Goal: Task Accomplishment & Management: Manage account settings

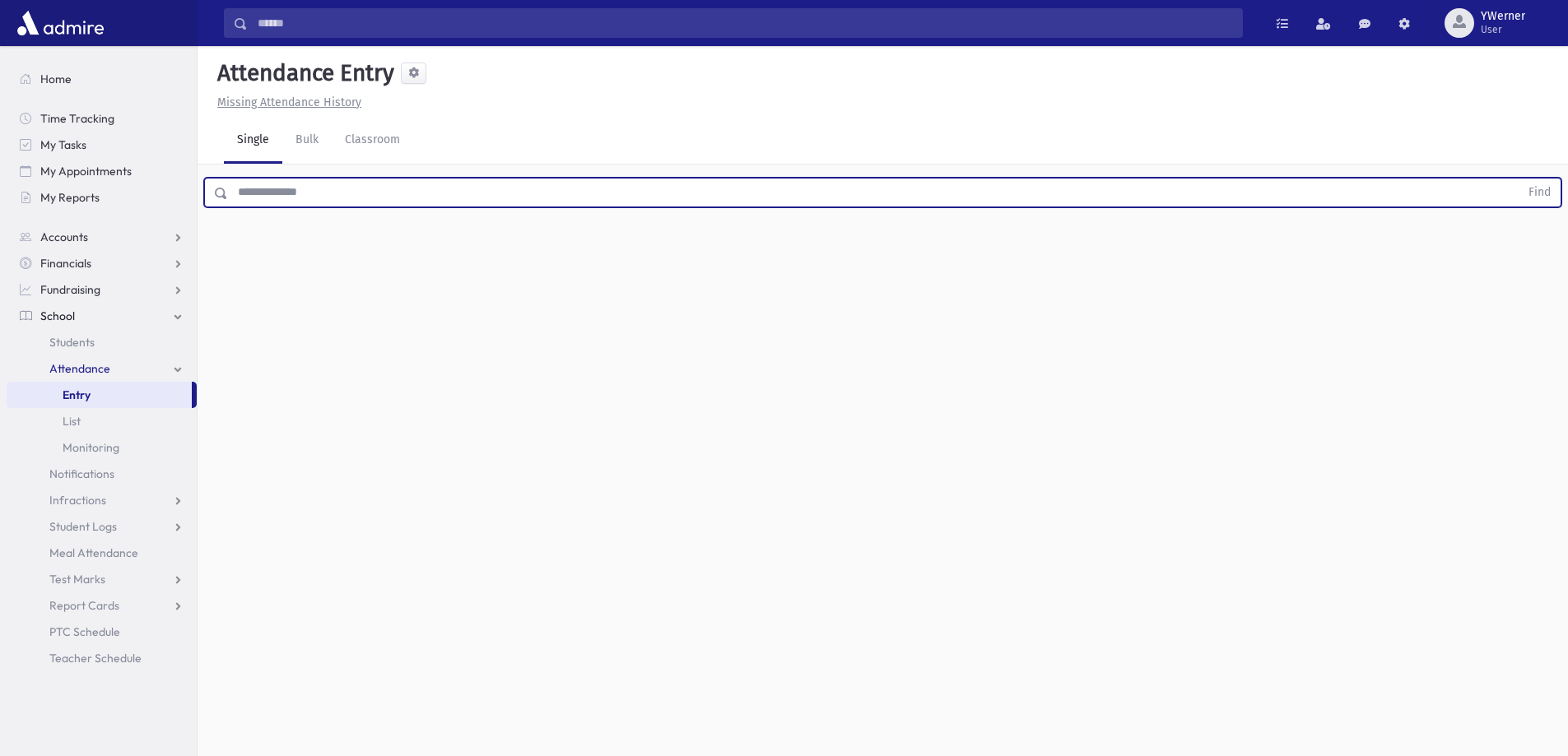
click at [251, 200] on input "text" at bounding box center [874, 193] width 1292 height 30
type input "****"
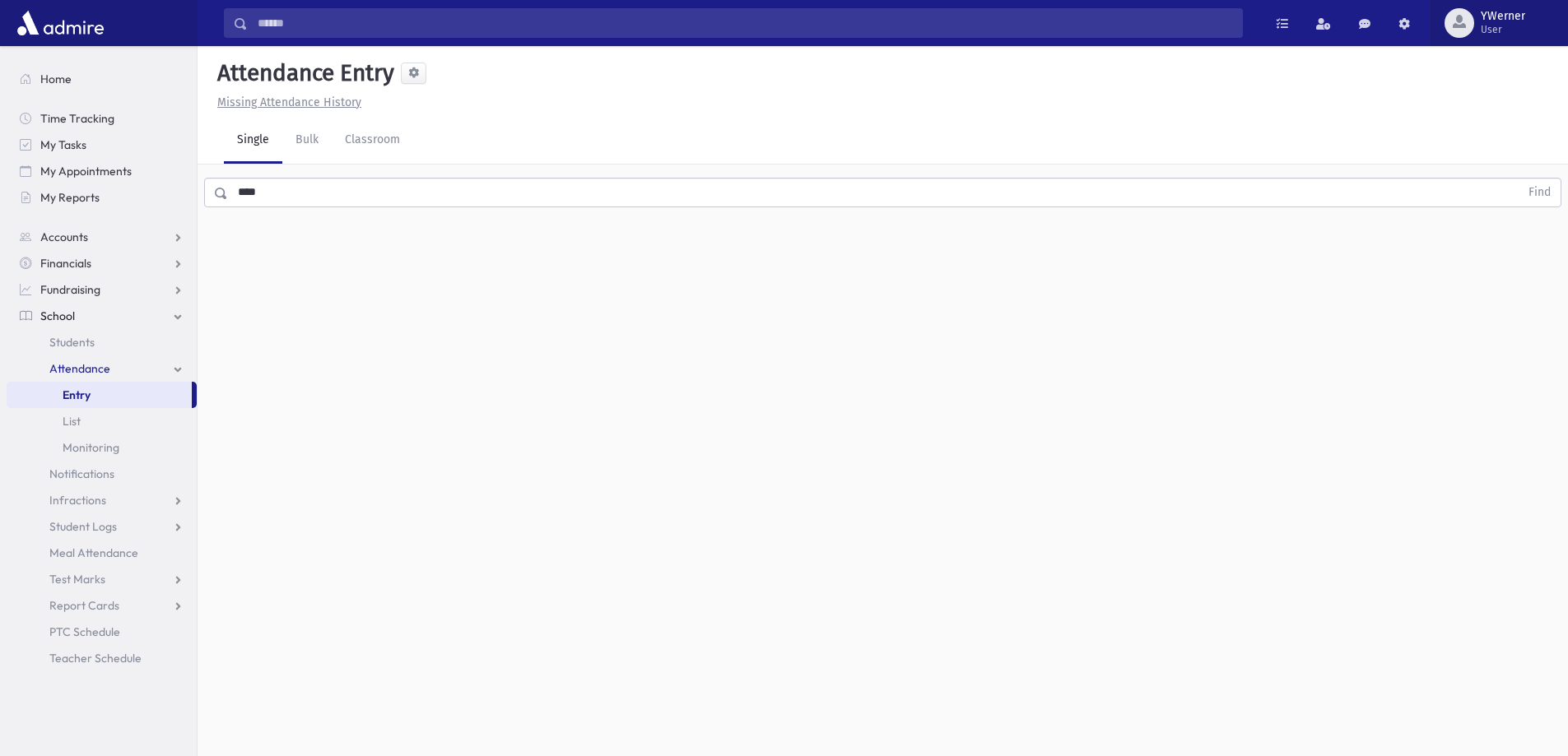
click at [1493, 17] on span "YWerner" at bounding box center [1503, 17] width 45 height 13
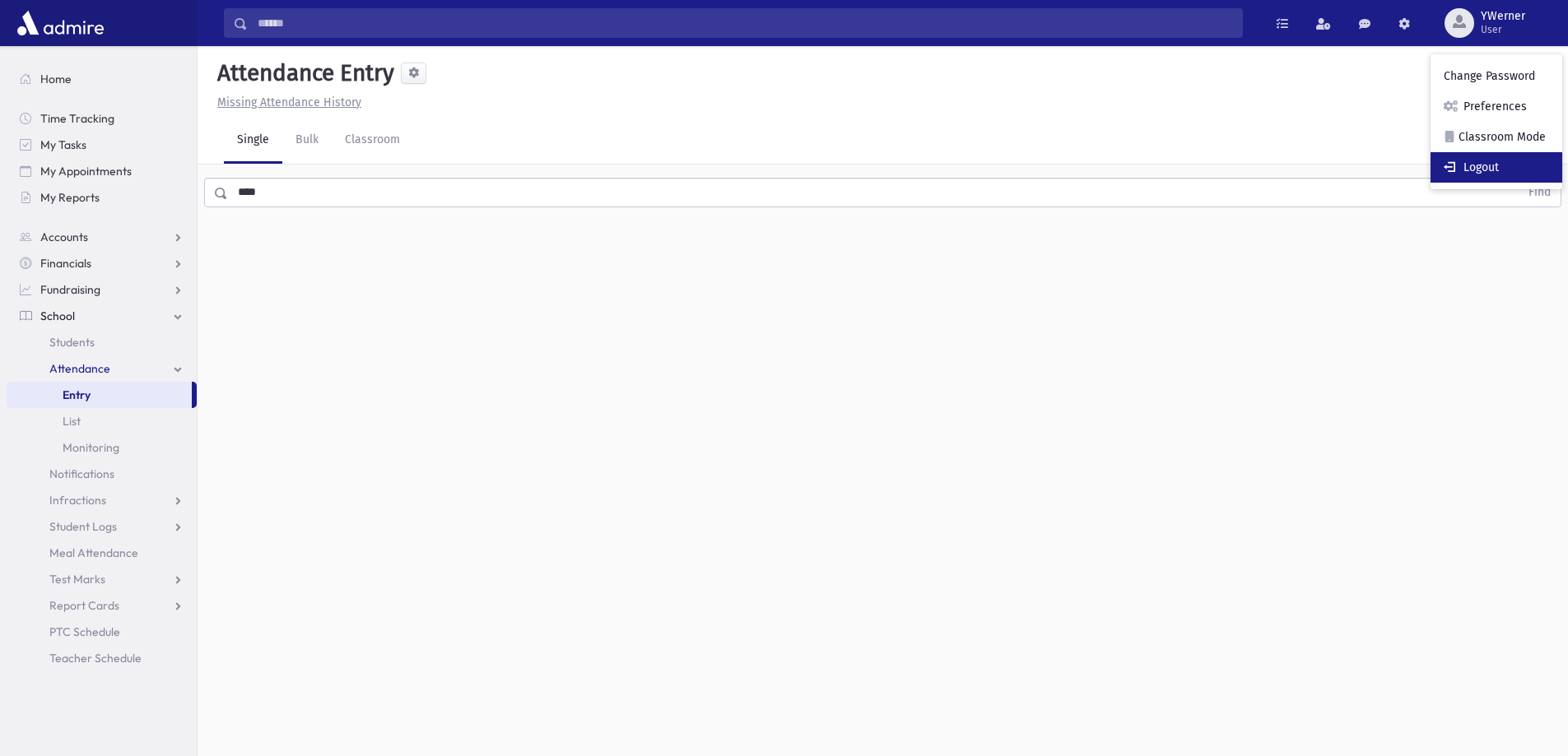
click at [1487, 170] on link "Logout" at bounding box center [1497, 167] width 132 height 31
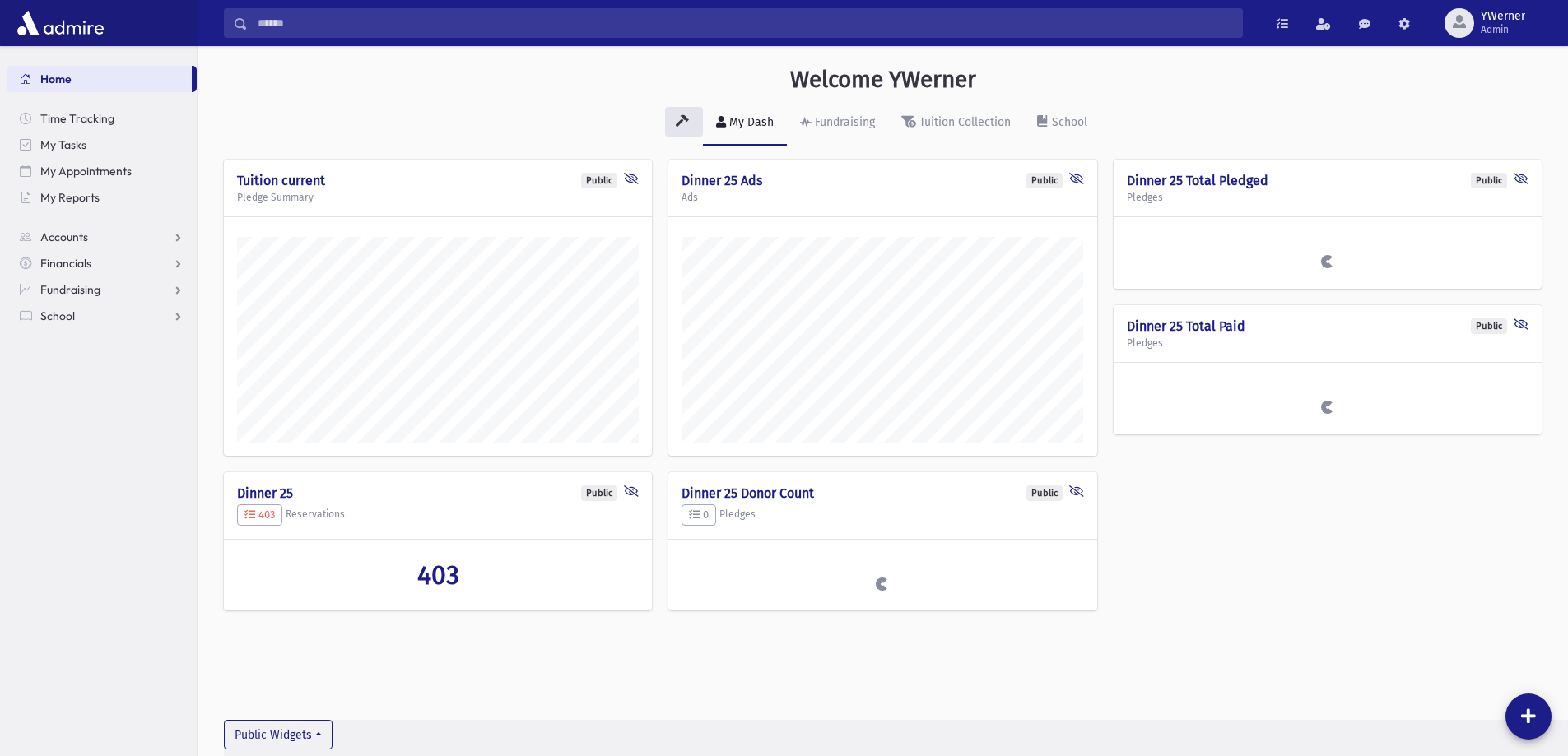
scroll to position [747, 1370]
click at [86, 313] on link "School" at bounding box center [101, 316] width 190 height 27
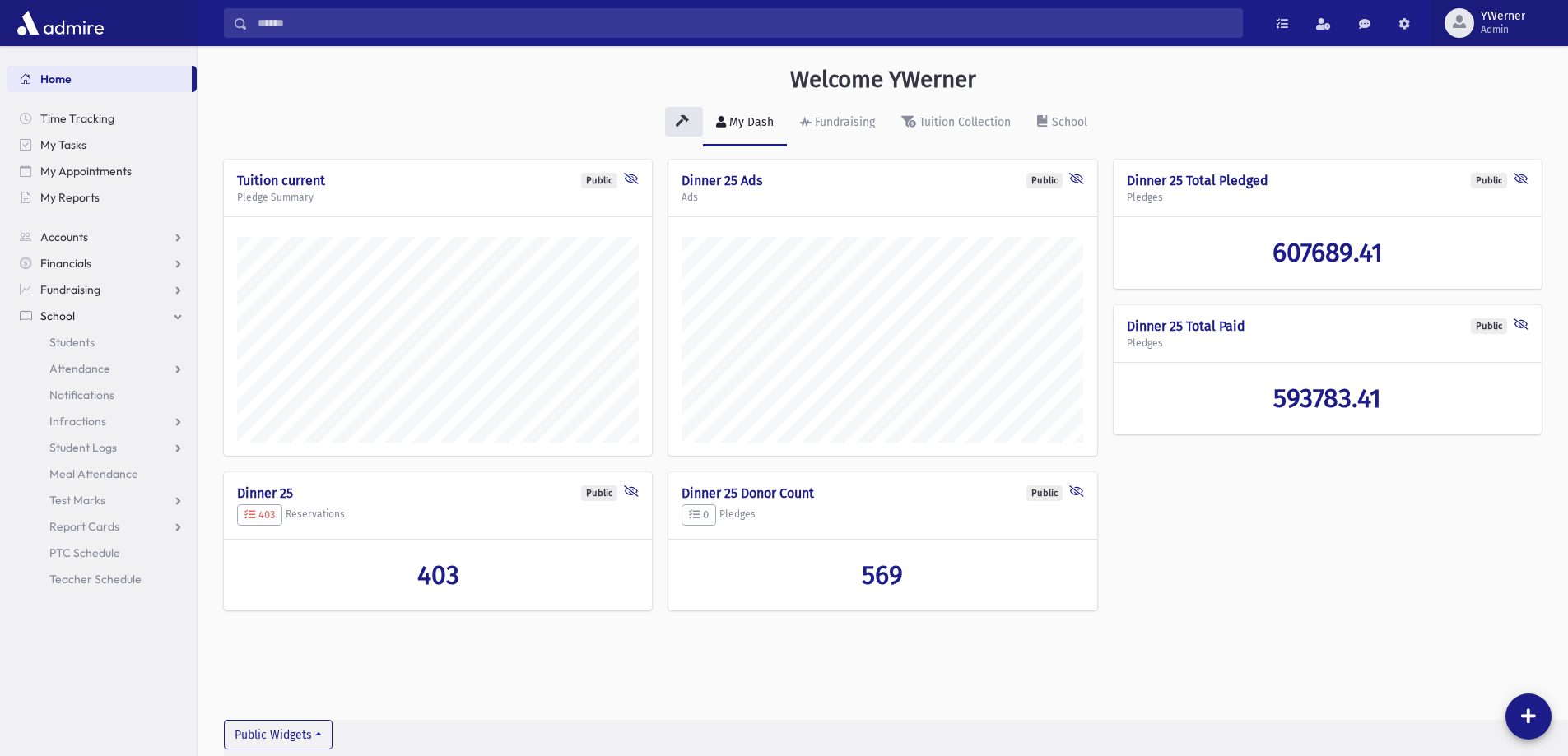
click at [1529, 22] on span "YWerner Admin" at bounding box center [1509, 23] width 71 height 27
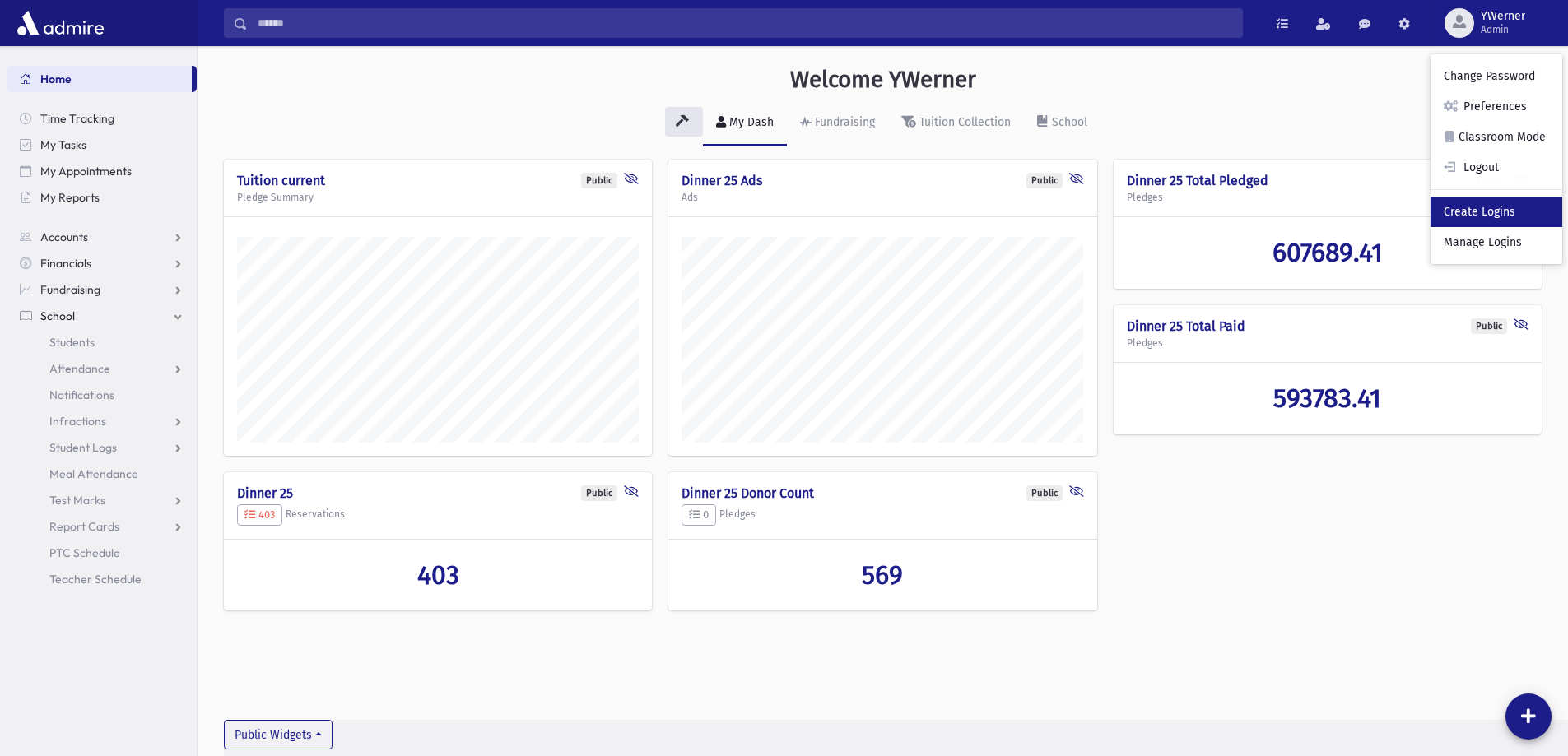
click at [1492, 216] on link "Create Logins" at bounding box center [1497, 212] width 132 height 31
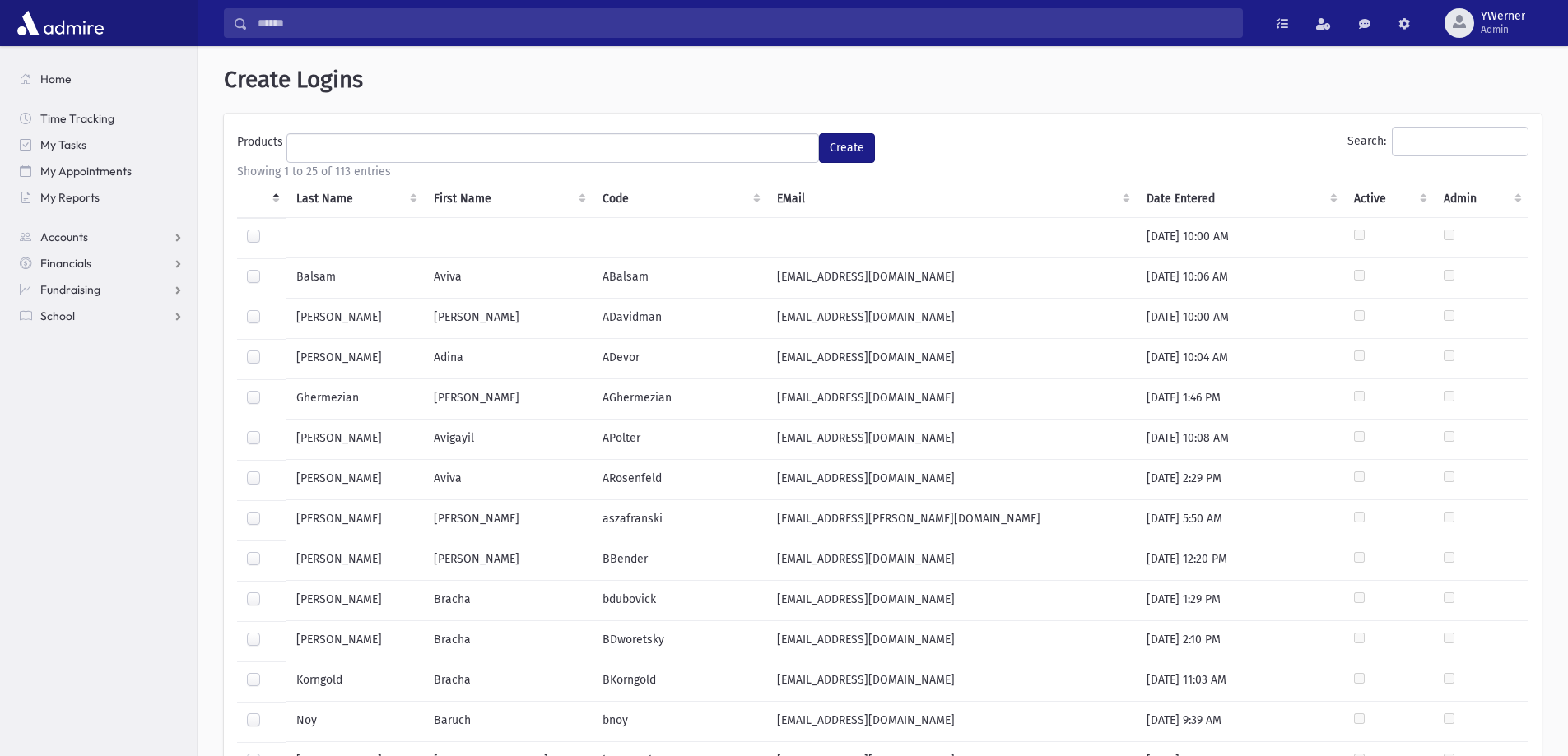
select select
click at [1399, 139] on input "Search:" at bounding box center [1460, 142] width 137 height 30
click at [1500, 24] on span "Admin" at bounding box center [1503, 30] width 45 height 13
click at [1487, 214] on link "Create Logins" at bounding box center [1497, 212] width 132 height 31
select select
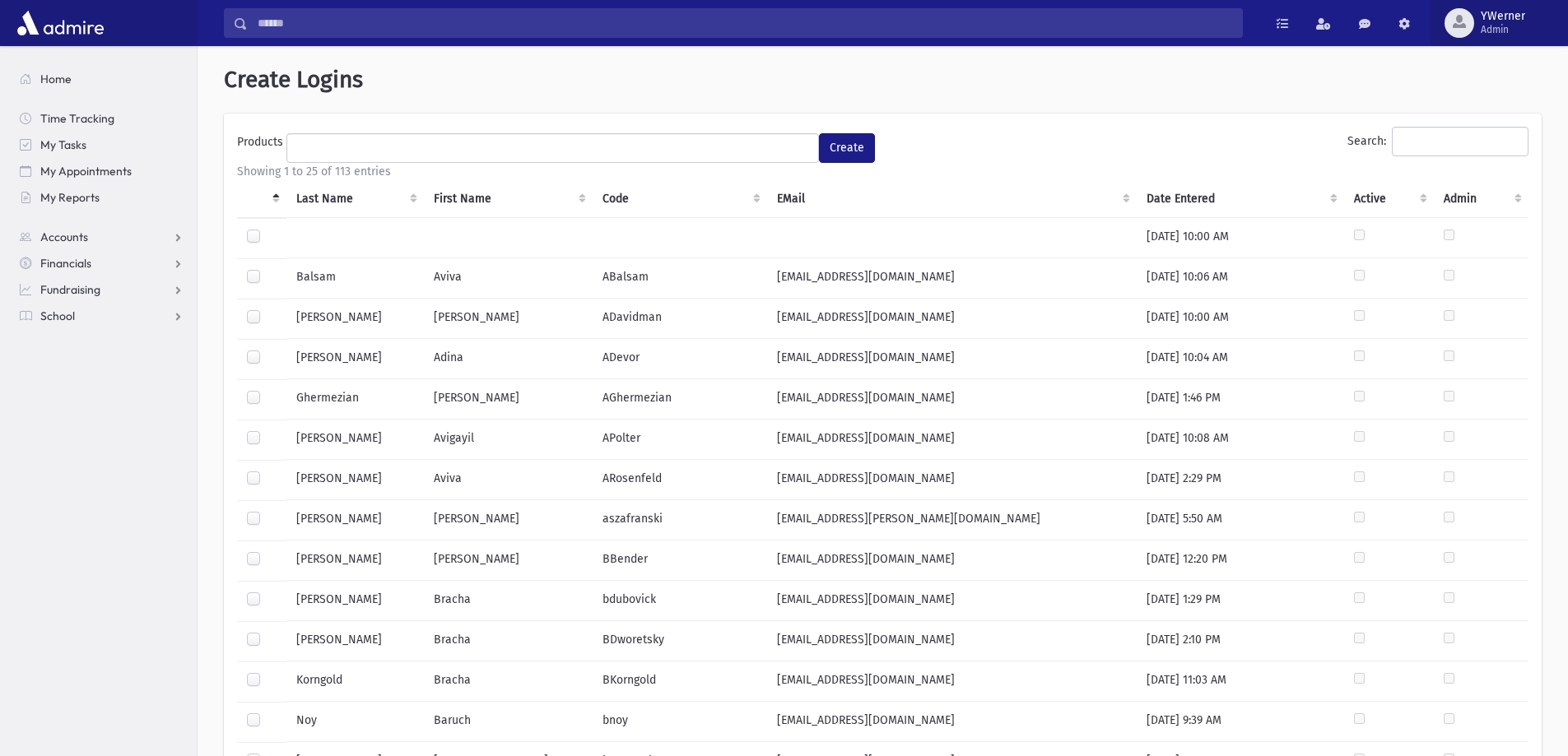
click at [1484, 39] on button "YWerner Admin" at bounding box center [1500, 23] width 138 height 46
